Goal: Check status: Check status

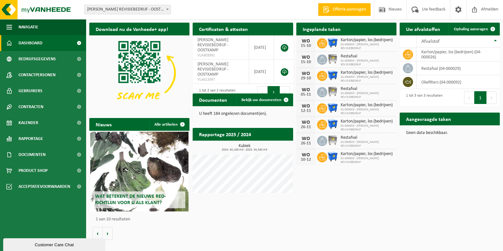
click at [390, 35] on span at bounding box center [389, 41] width 13 height 13
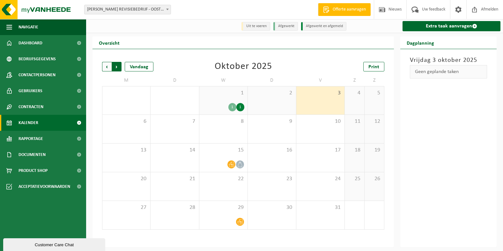
click at [106, 65] on span "Vorige" at bounding box center [107, 67] width 10 height 10
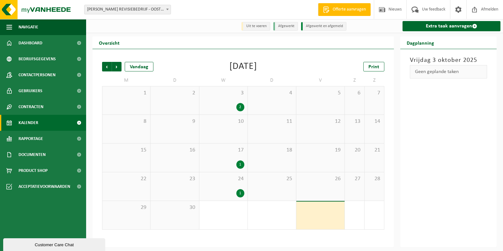
click at [238, 107] on div "2" at bounding box center [240, 107] width 8 height 8
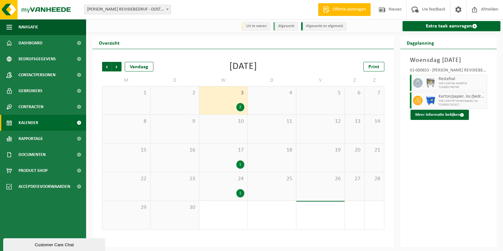
click at [239, 164] on div "1" at bounding box center [240, 164] width 8 height 8
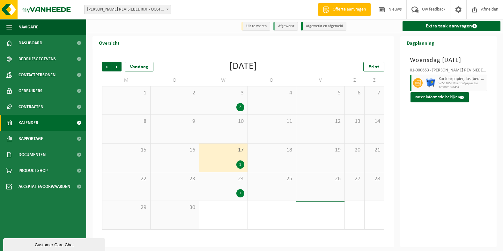
click at [240, 190] on div "1" at bounding box center [240, 193] width 8 height 8
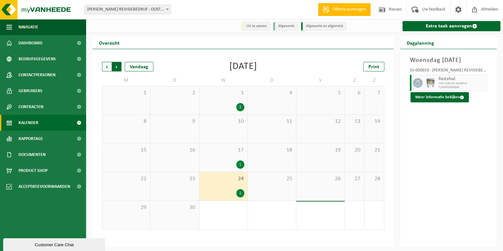
click at [105, 66] on span "Vorige" at bounding box center [107, 67] width 10 height 10
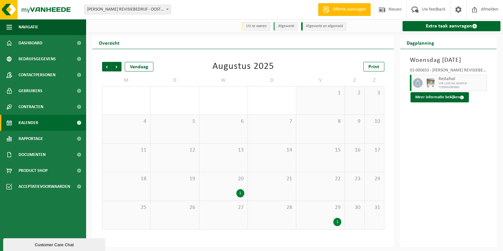
click at [240, 194] on div "1" at bounding box center [240, 193] width 8 height 8
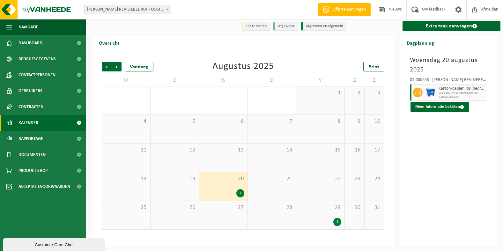
click at [338, 222] on div "1" at bounding box center [337, 222] width 8 height 8
